Goal: Task Accomplishment & Management: Complete application form

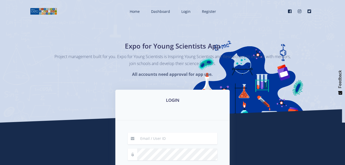
scroll to position [102, 0]
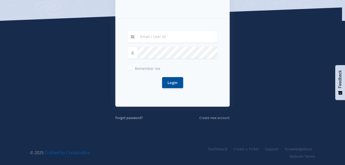
click at [218, 116] on small "Create new account" at bounding box center [214, 117] width 30 height 5
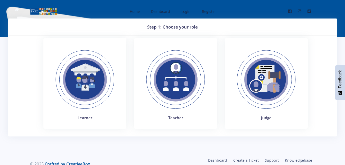
scroll to position [11, 0]
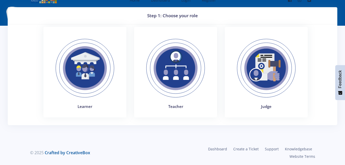
click at [179, 106] on h4 "Teacher" at bounding box center [175, 106] width 71 height 6
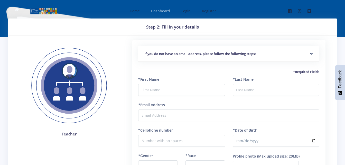
click at [164, 11] on span "Dashboard" at bounding box center [160, 10] width 19 height 5
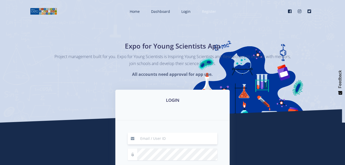
click at [201, 12] on link "Register" at bounding box center [208, 12] width 23 height 14
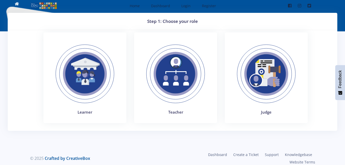
scroll to position [11, 0]
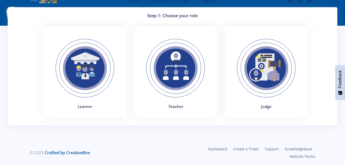
click at [279, 76] on img at bounding box center [266, 68] width 71 height 71
